Goal: Information Seeking & Learning: Find specific fact

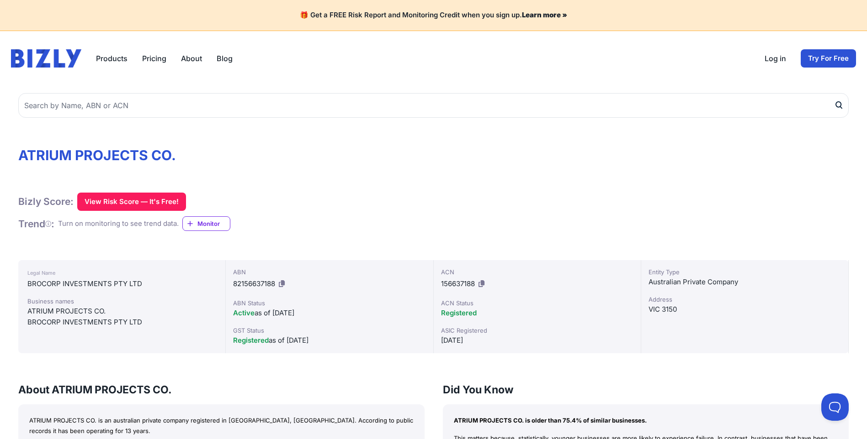
click at [191, 58] on link "About" at bounding box center [191, 58] width 21 height 11
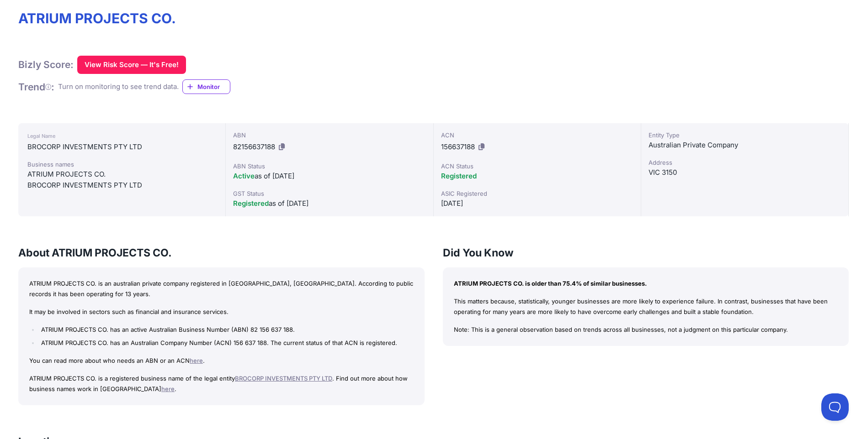
drag, startPoint x: 136, startPoint y: 311, endPoint x: 213, endPoint y: 309, distance: 77.2
click at [213, 309] on p "It may be involved in sectors such as financial and insurance services." at bounding box center [221, 312] width 384 height 11
click at [280, 307] on p "It may be involved in sectors such as financial and insurance services." at bounding box center [221, 312] width 384 height 11
drag, startPoint x: 227, startPoint y: 312, endPoint x: 134, endPoint y: 314, distance: 93.2
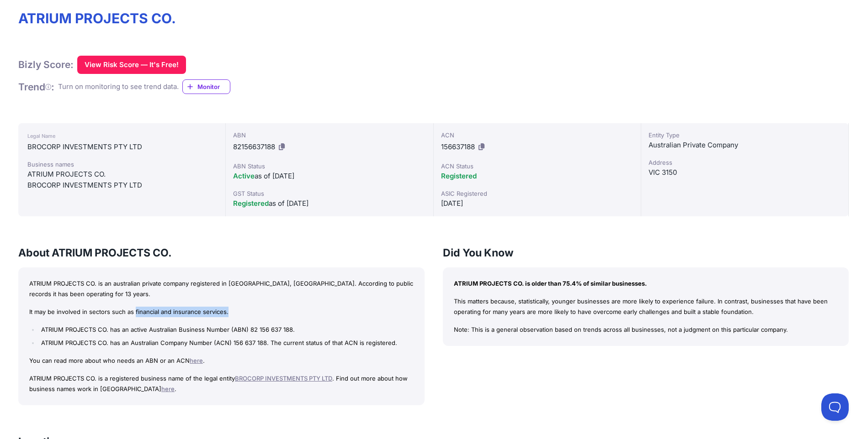
click at [134, 314] on p "It may be involved in sectors such as financial and insurance services." at bounding box center [221, 312] width 384 height 11
copy p "financial and insurance services."
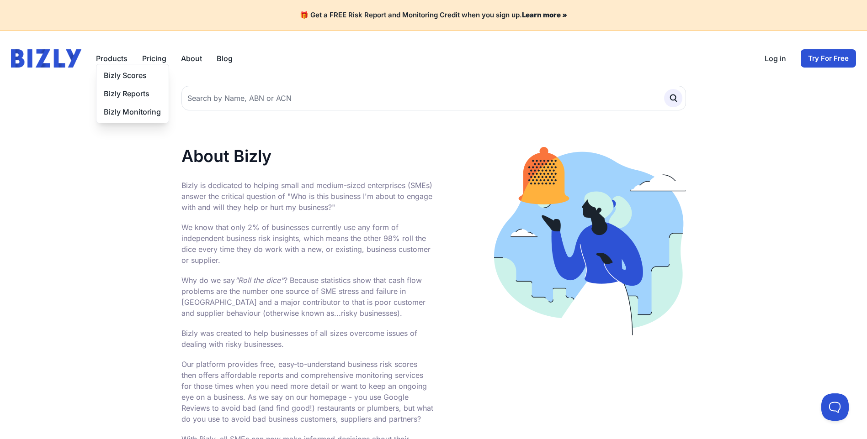
click at [109, 58] on button "Products" at bounding box center [112, 58] width 32 height 11
